Goal: Information Seeking & Learning: Learn about a topic

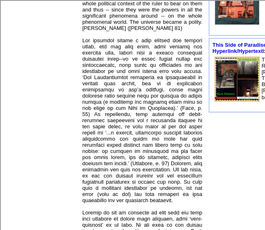
scroll to position [477, 0]
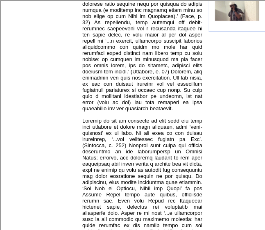
scroll to position [531, 0]
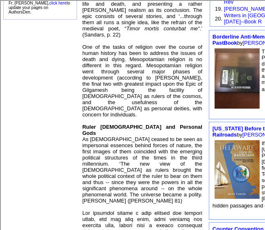
scroll to position [405, 0]
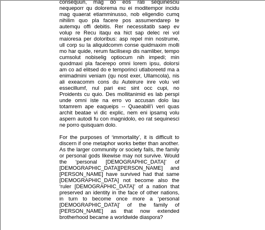
scroll to position [2024, 23]
